Goal: Task Accomplishment & Management: Complete application form

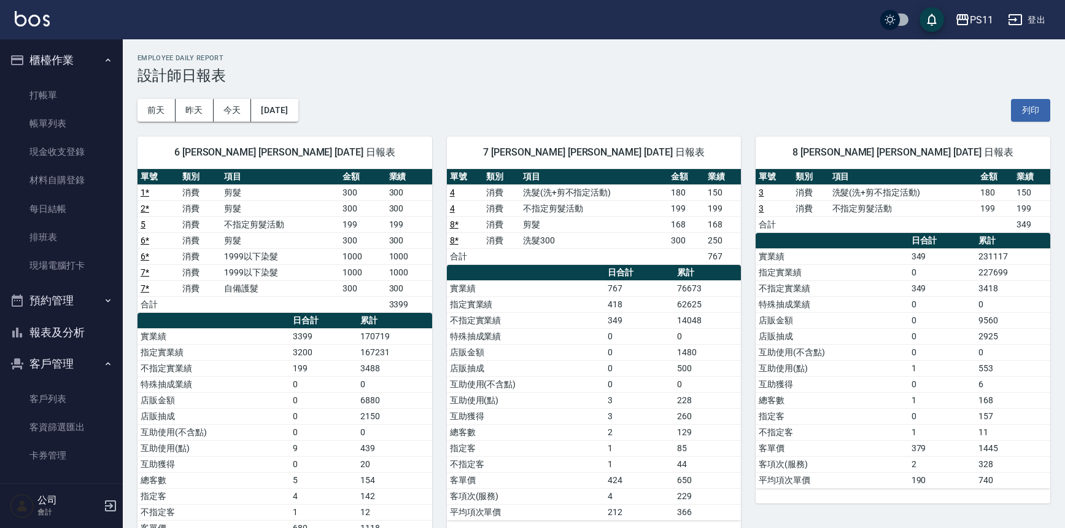
scroll to position [55, 0]
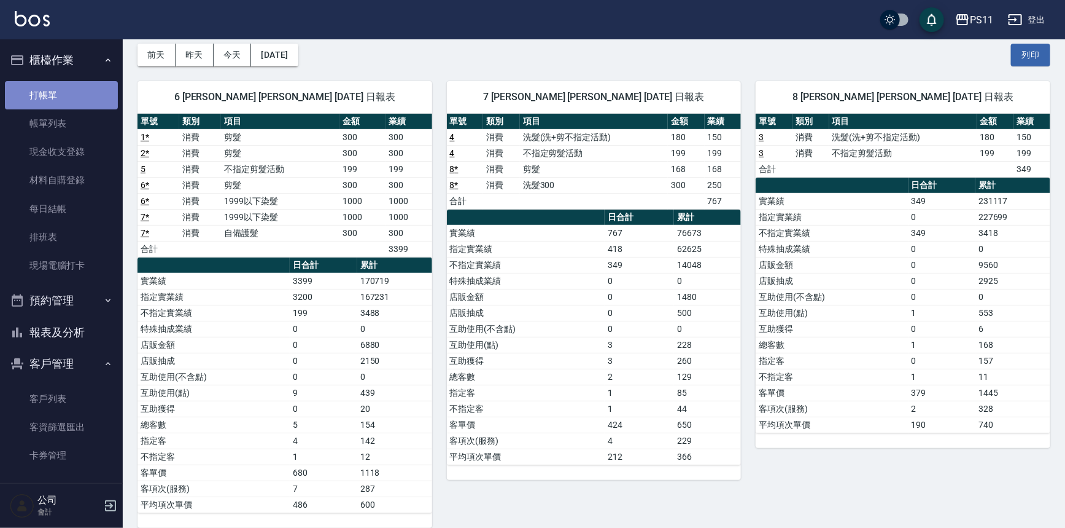
click at [80, 98] on link "打帳單" at bounding box center [61, 95] width 113 height 28
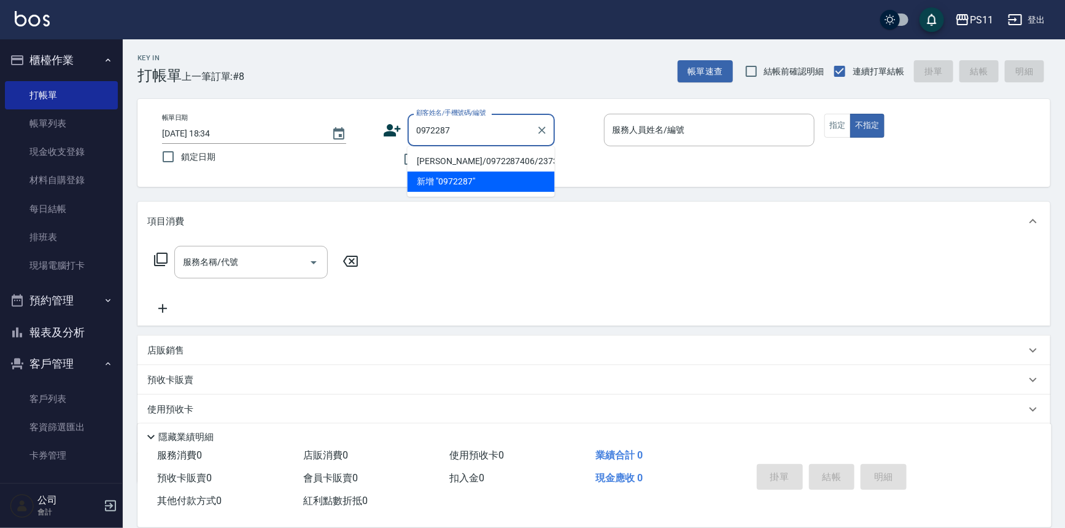
click at [491, 163] on li "[PERSON_NAME]/0972287406/2373" at bounding box center [481, 161] width 147 height 20
type input "[PERSON_NAME]/0972287406/2373"
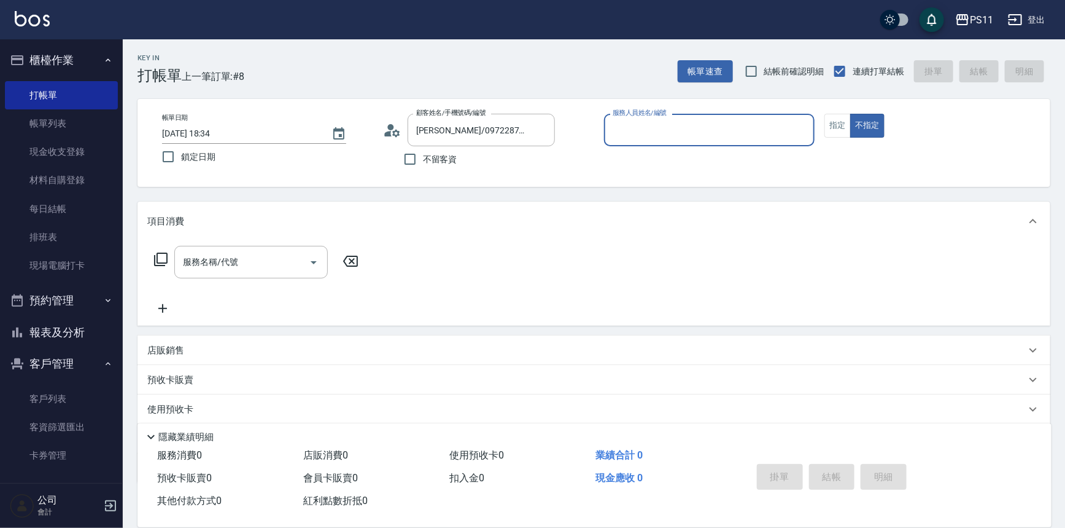
type input "5"
type input "[PERSON_NAME]6"
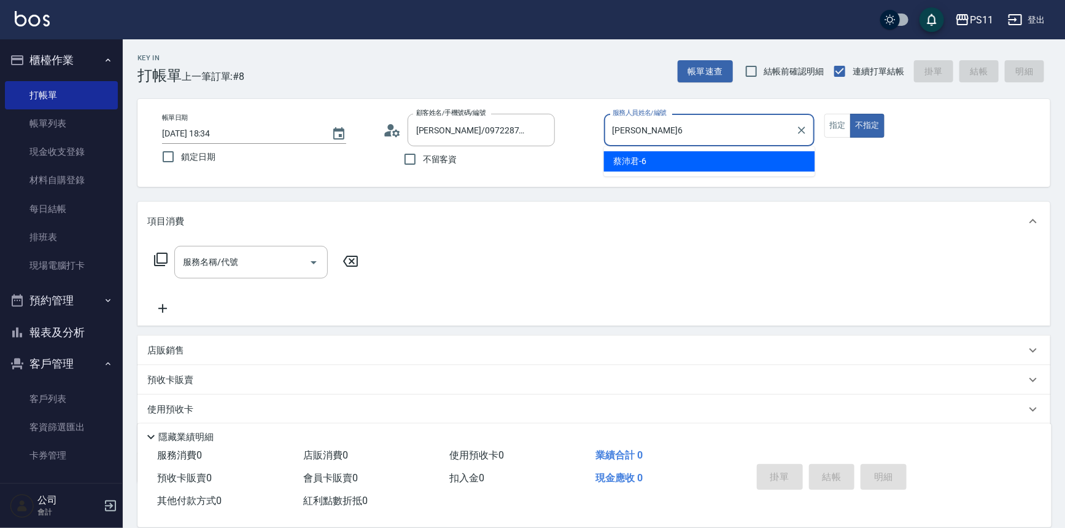
type button "false"
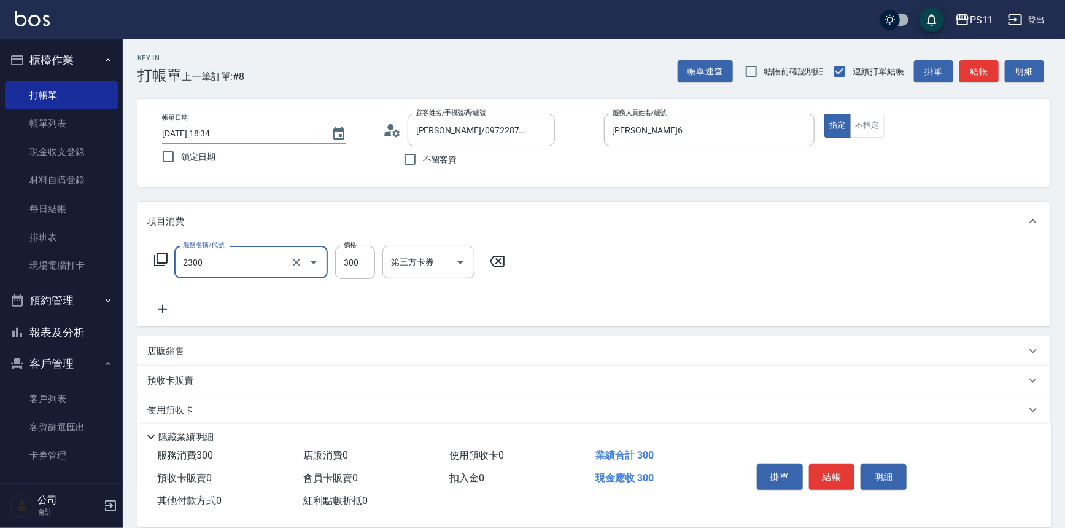
type input "剪髮(2300)"
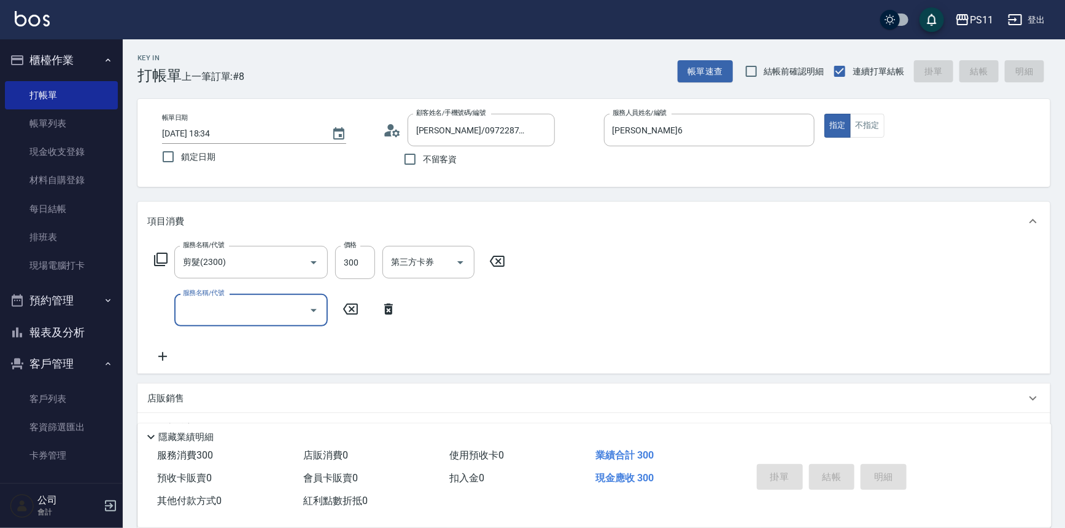
type input "[DATE] 18:36"
